Goal: Find contact information: Find contact information

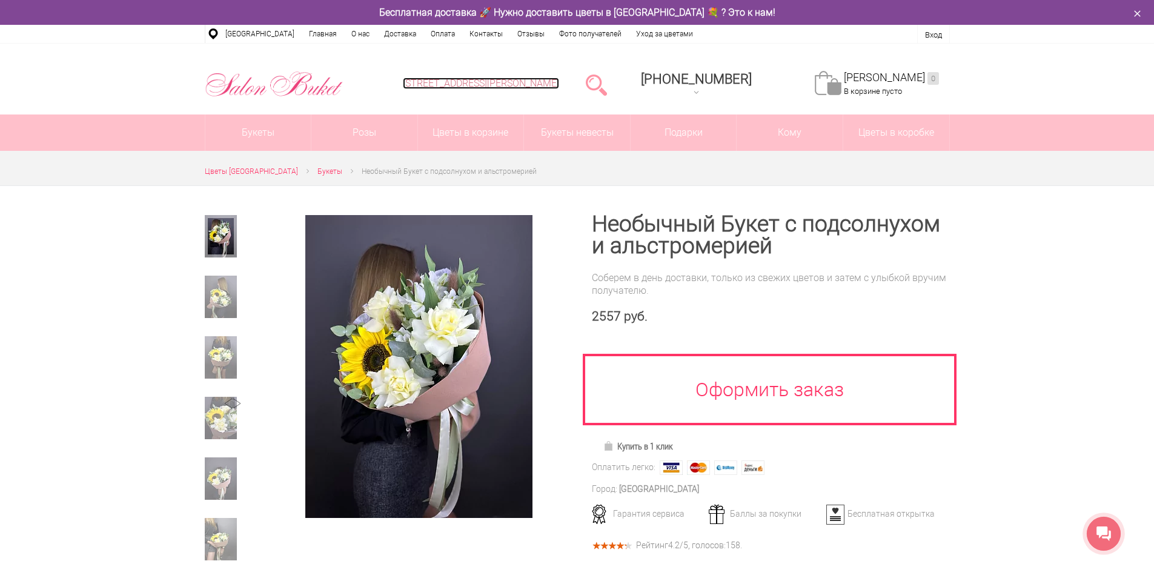
click at [556, 85] on link "[STREET_ADDRESS][PERSON_NAME]" at bounding box center [481, 84] width 156 height 12
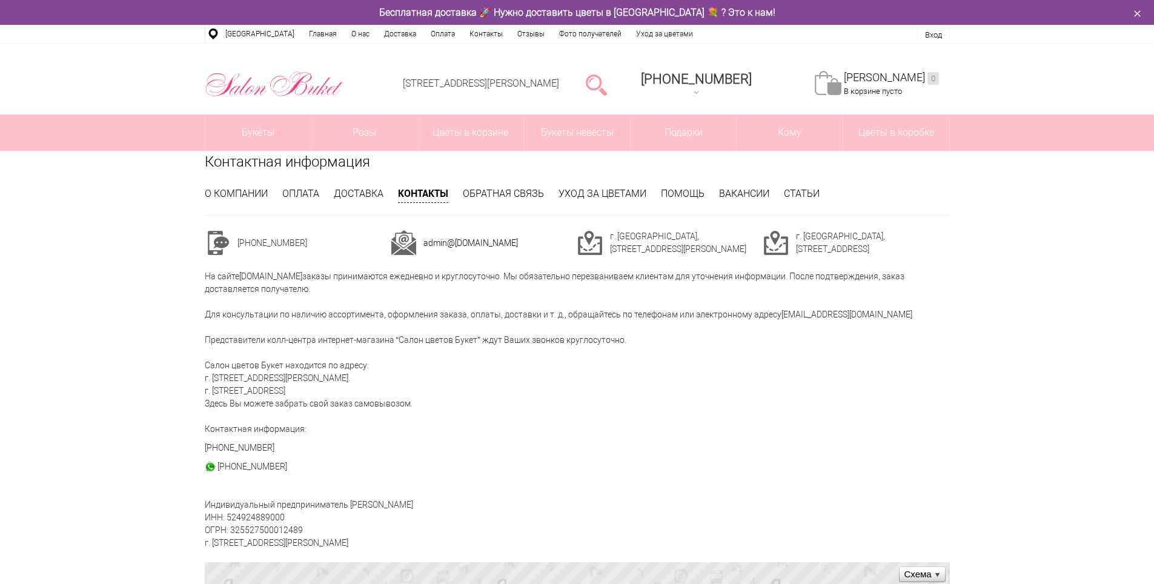
click at [798, 239] on td "г. [STREET_ADDRESS]" at bounding box center [873, 242] width 154 height 25
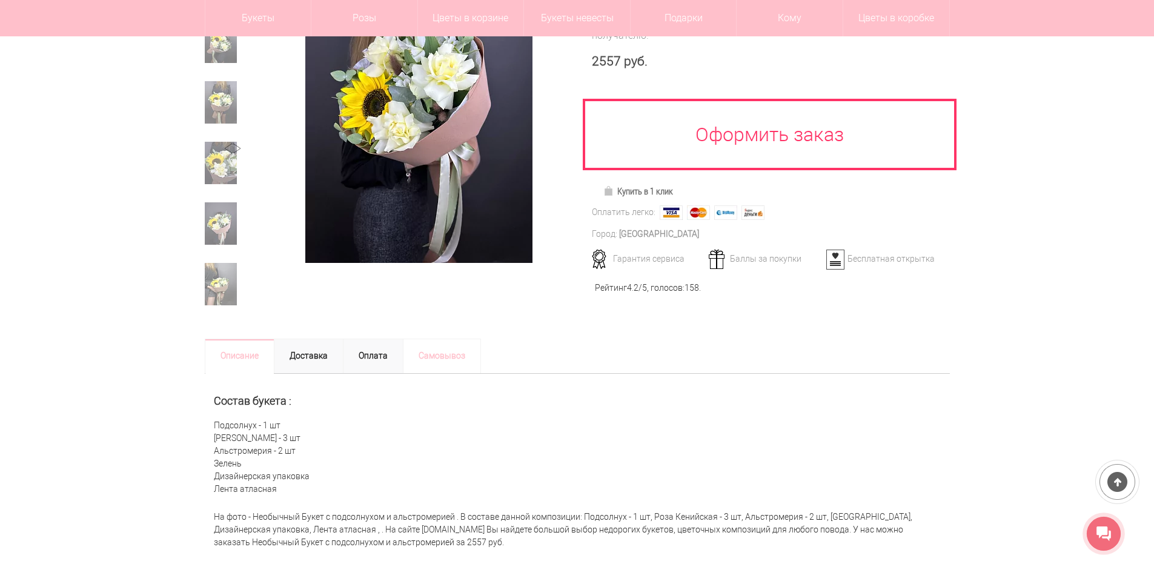
scroll to position [242, 0]
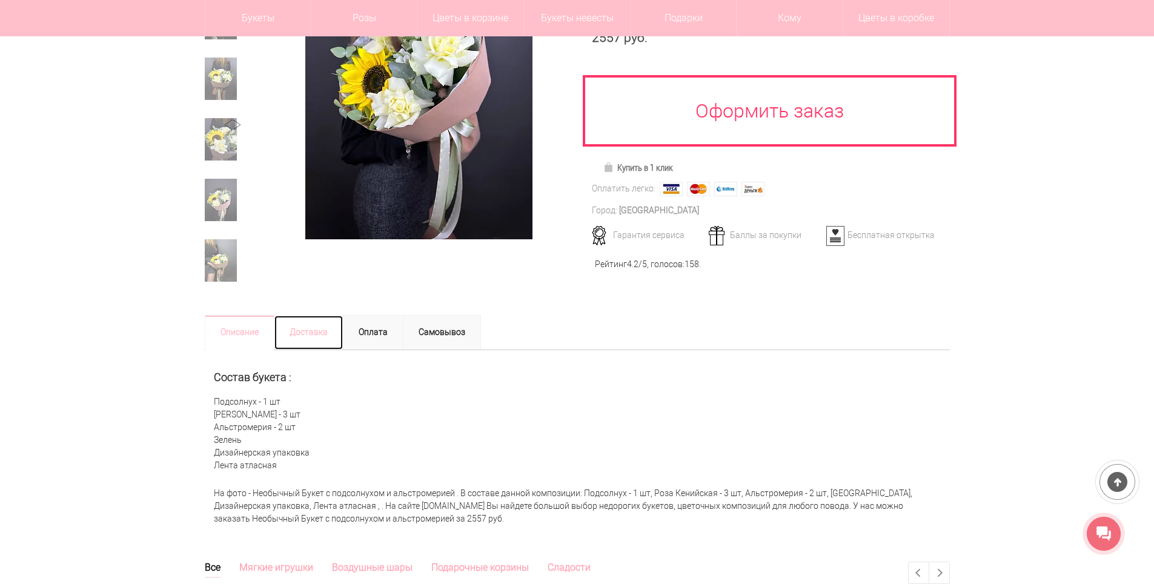
click at [297, 342] on link "Доставка" at bounding box center [309, 332] width 70 height 35
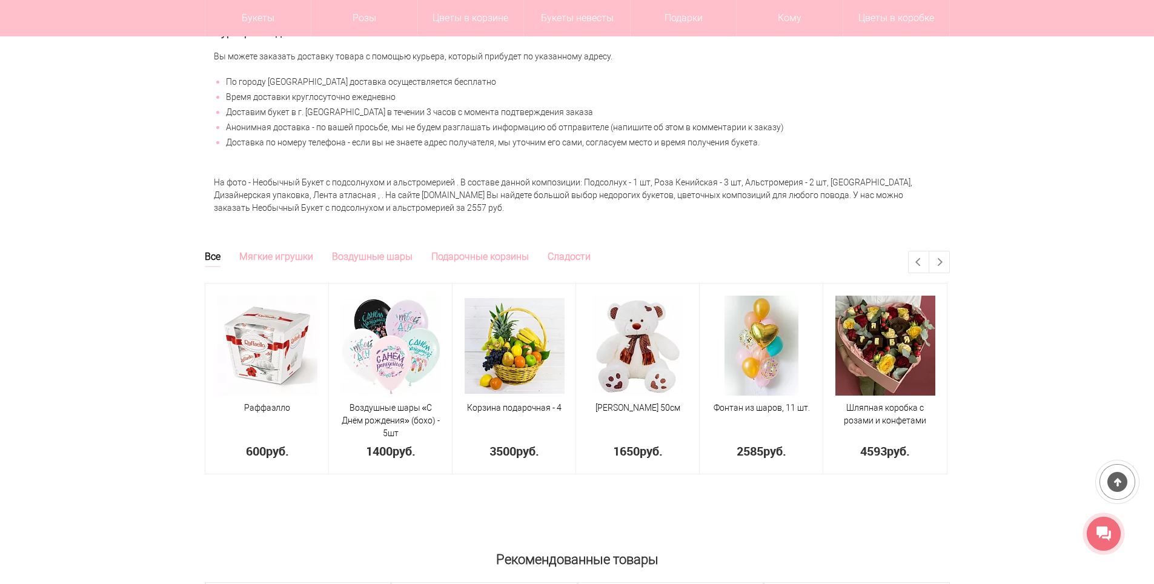
scroll to position [666, 0]
